Goal: Transaction & Acquisition: Book appointment/travel/reservation

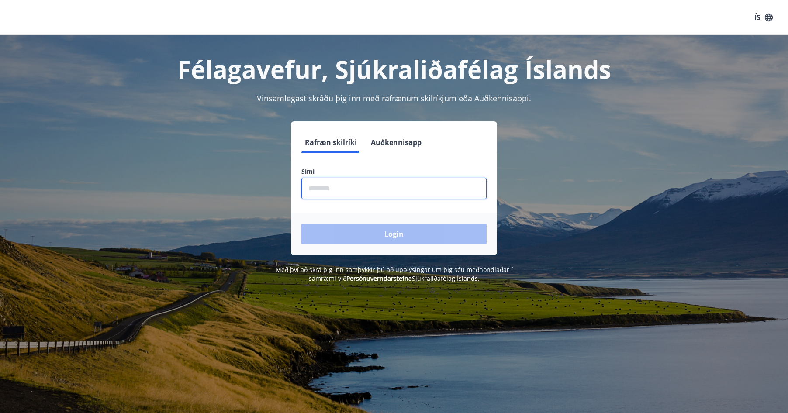
click at [324, 192] on input "phone" at bounding box center [393, 188] width 185 height 21
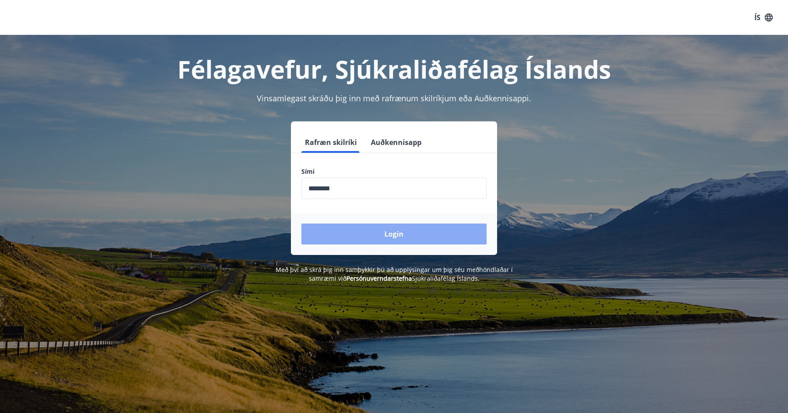
click at [419, 228] on button "Login" at bounding box center [393, 234] width 185 height 21
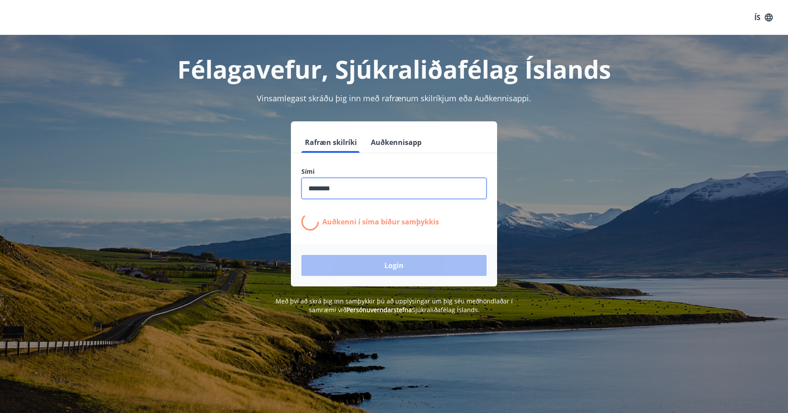
drag, startPoint x: 355, startPoint y: 190, endPoint x: 148, endPoint y: 175, distance: 207.1
click at [148, 175] on div "Rafræn skilríki Auðkennisapp Sími ​ Auðkenni í [PERSON_NAME] samþykkis Login" at bounding box center [394, 203] width 608 height 165
type input "********"
click at [425, 261] on div "Login" at bounding box center [394, 266] width 206 height 42
click at [341, 181] on input "phone" at bounding box center [393, 188] width 185 height 21
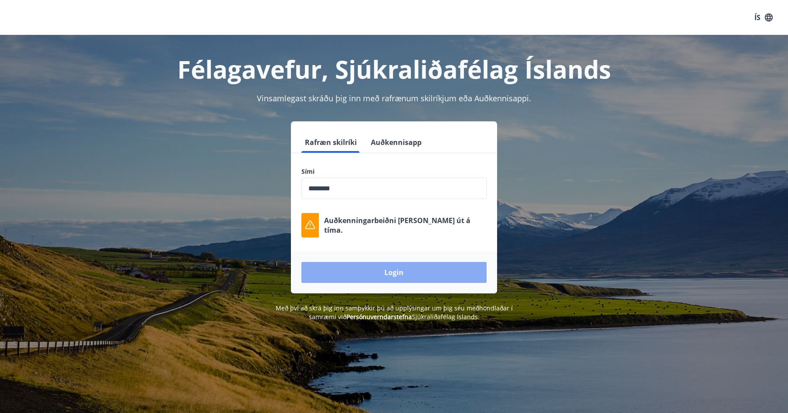
click at [390, 275] on button "Login" at bounding box center [393, 272] width 185 height 21
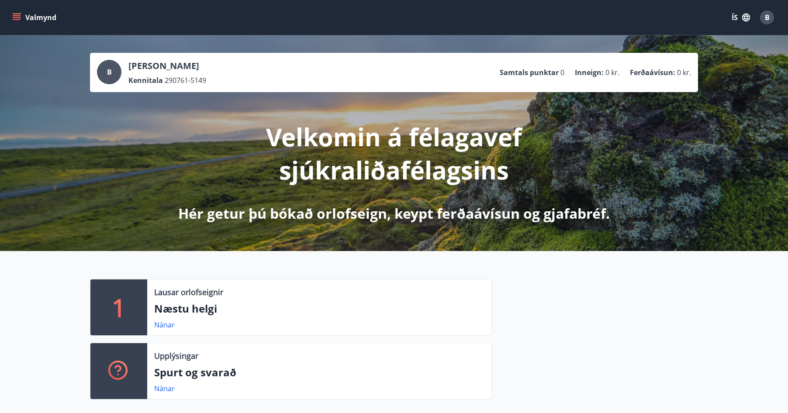
click at [21, 17] on button "Valmynd" at bounding box center [34, 18] width 49 height 16
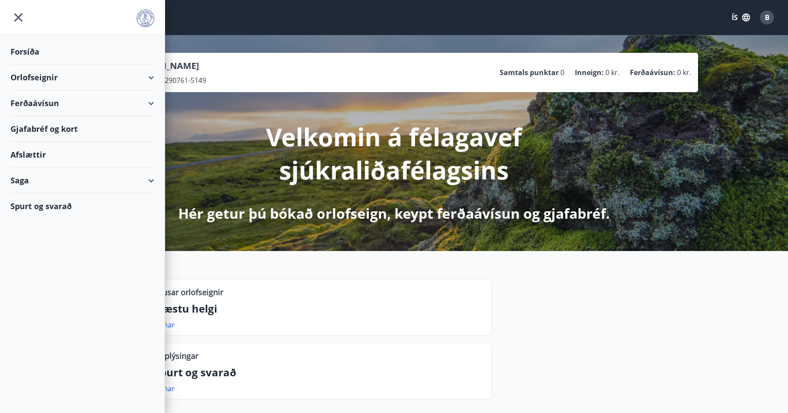
click at [148, 79] on div "Orlofseignir" at bounding box center [82, 78] width 144 height 26
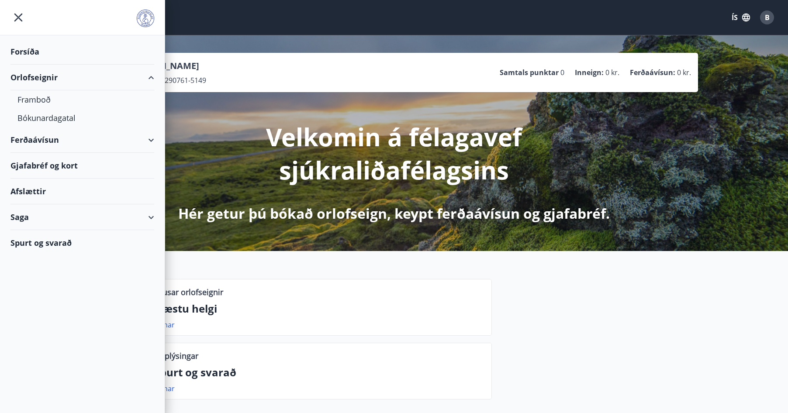
click at [25, 74] on div "Orlofseignir" at bounding box center [82, 78] width 144 height 26
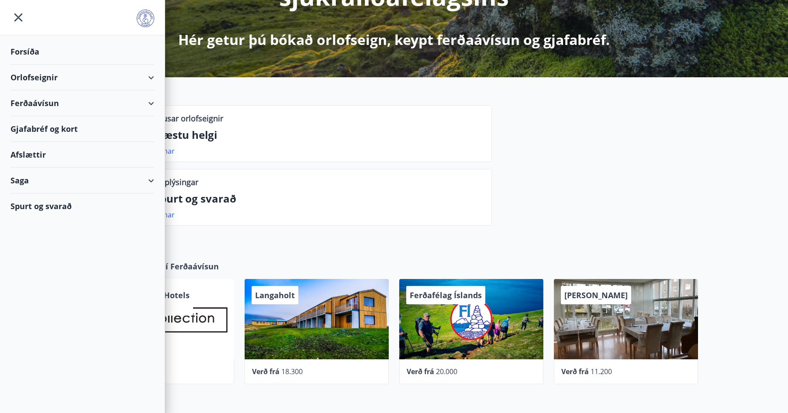
scroll to position [175, 0]
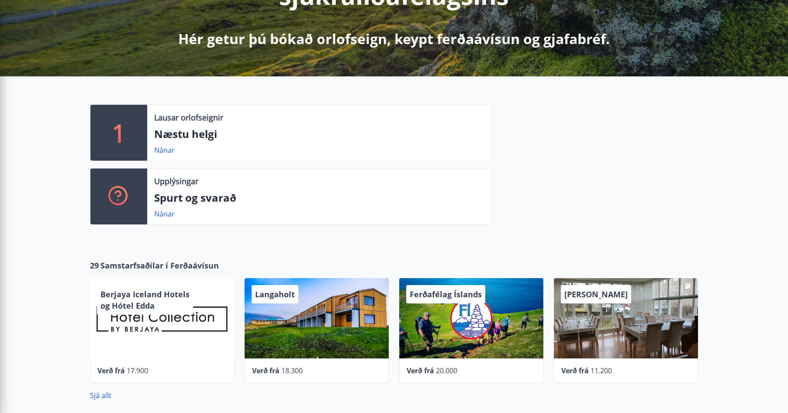
click at [485, 156] on div "Lausar orlofseignir Næstu helgi Nánar" at bounding box center [319, 133] width 344 height 56
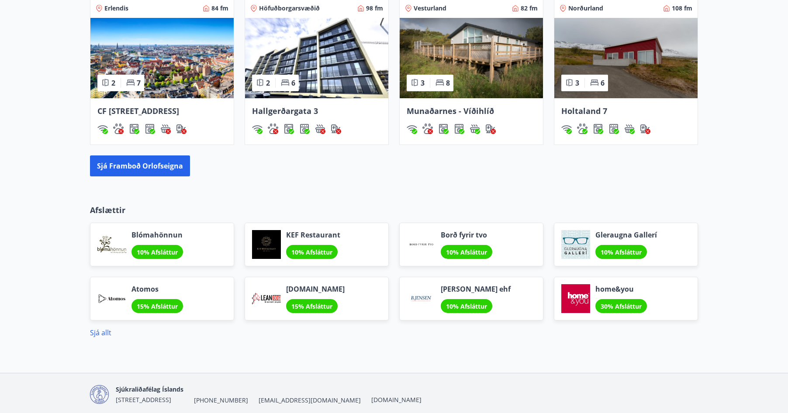
scroll to position [524, 0]
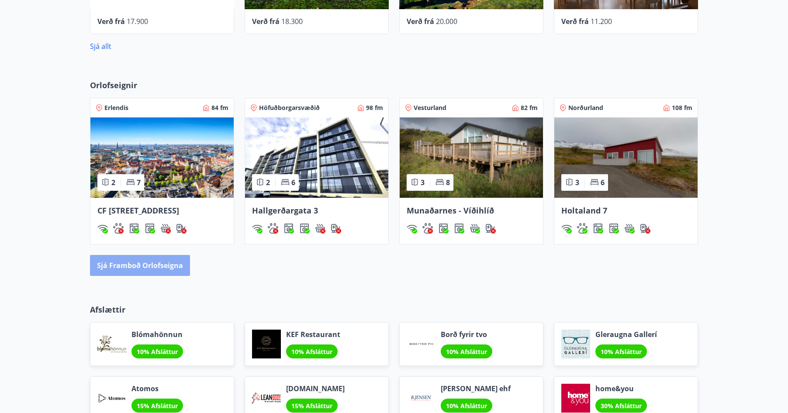
click at [146, 274] on button "Sjá framboð orlofseigna" at bounding box center [140, 265] width 100 height 21
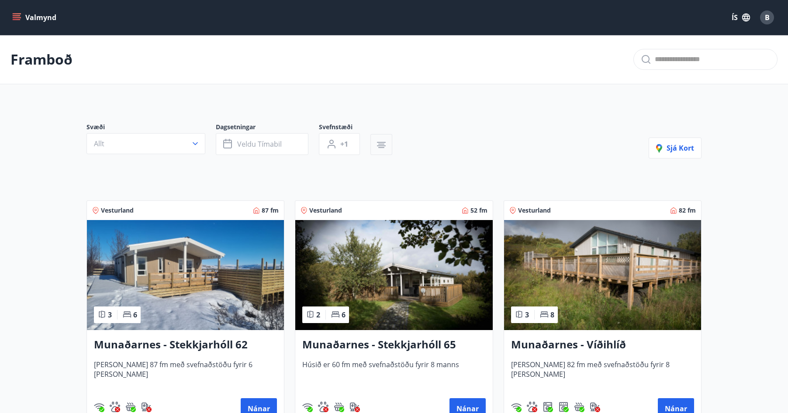
click at [383, 144] on icon "button" at bounding box center [381, 144] width 6 height 1
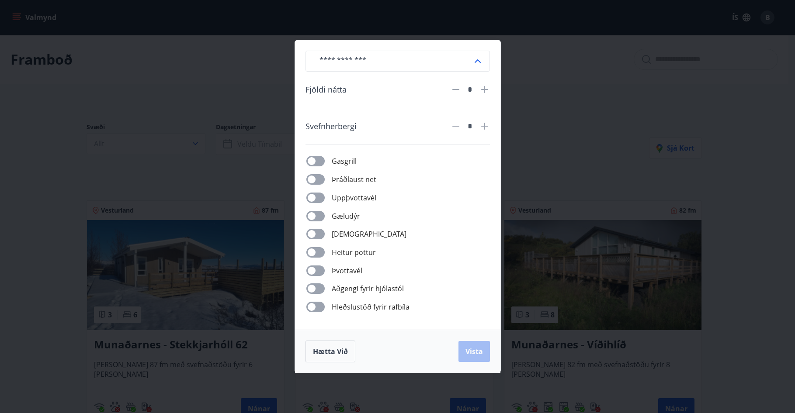
click at [476, 59] on icon at bounding box center [477, 61] width 10 height 10
click at [530, 166] on div "​ Allar tegundir Sumarbústaður Hús Íbúð Hótelherbergi Tjaldvagn Tjaldsvæði Fjöl…" at bounding box center [397, 206] width 795 height 413
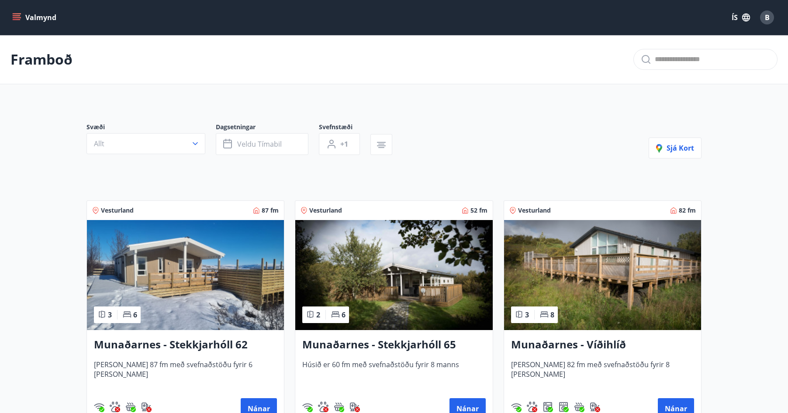
click at [767, 16] on span "B" at bounding box center [767, 18] width 5 height 10
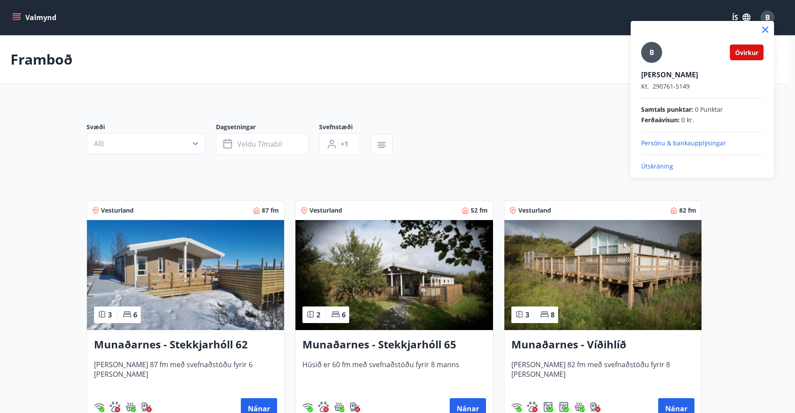
click at [651, 170] on p "Útskráning" at bounding box center [702, 166] width 122 height 9
